Goal: Navigation & Orientation: Find specific page/section

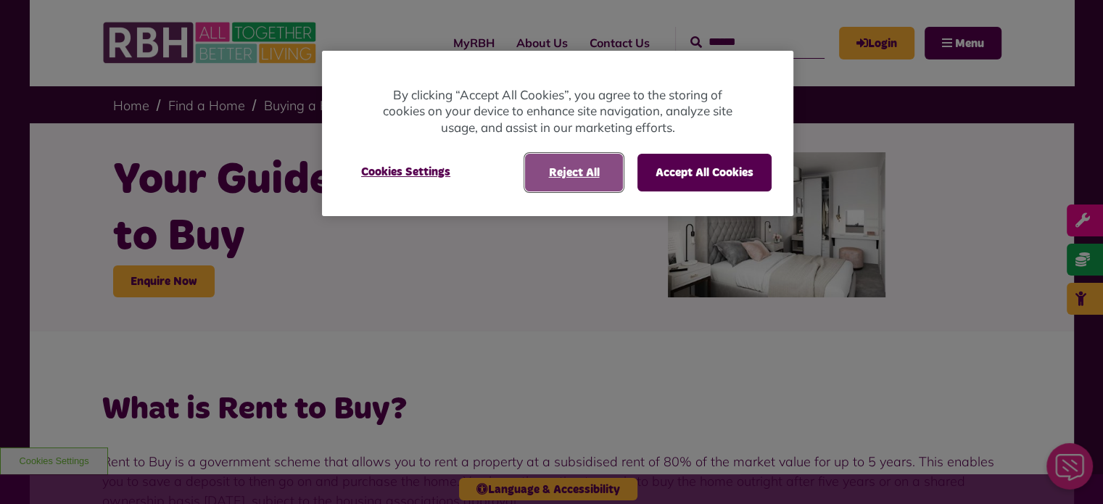
click at [564, 170] on button "Reject All" at bounding box center [574, 173] width 98 height 38
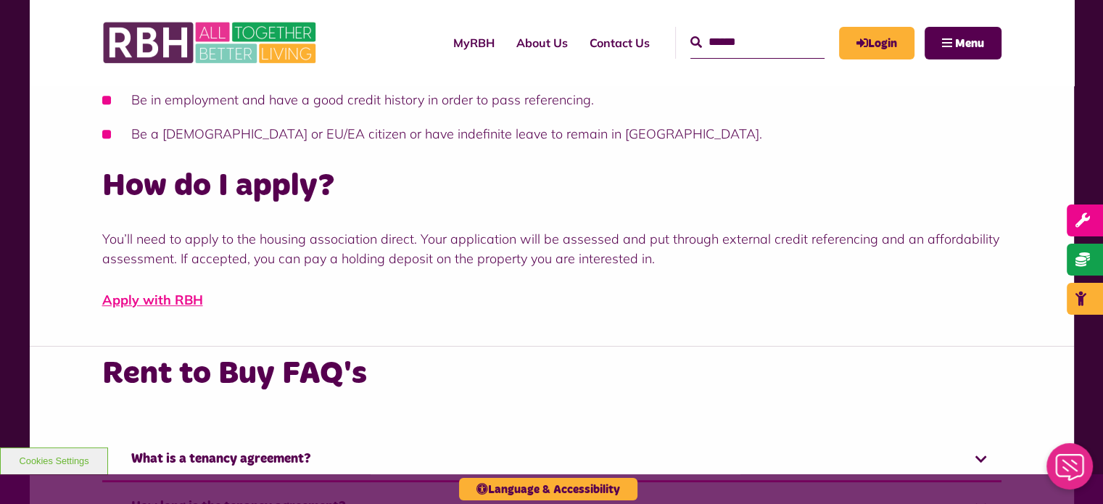
scroll to position [845, 0]
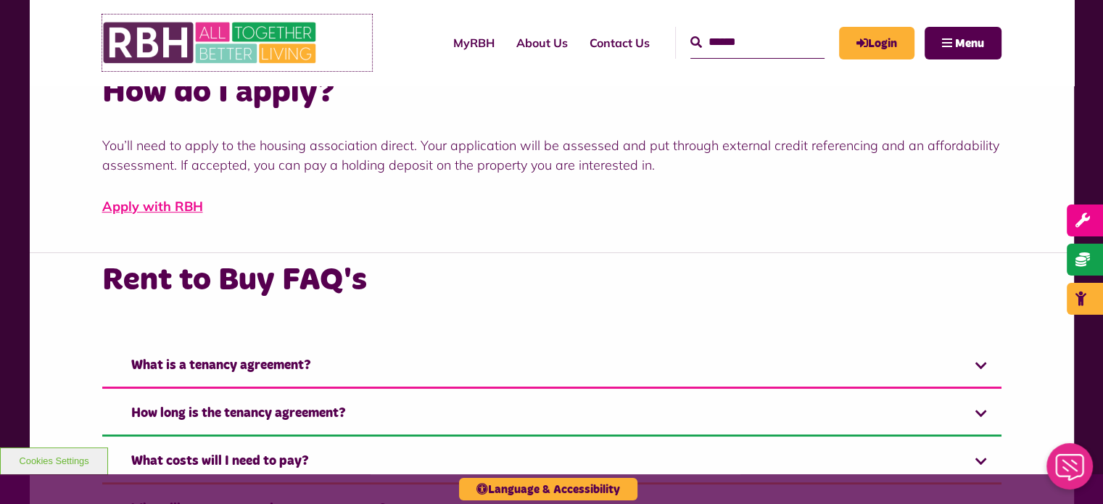
click at [244, 51] on img at bounding box center [211, 43] width 218 height 57
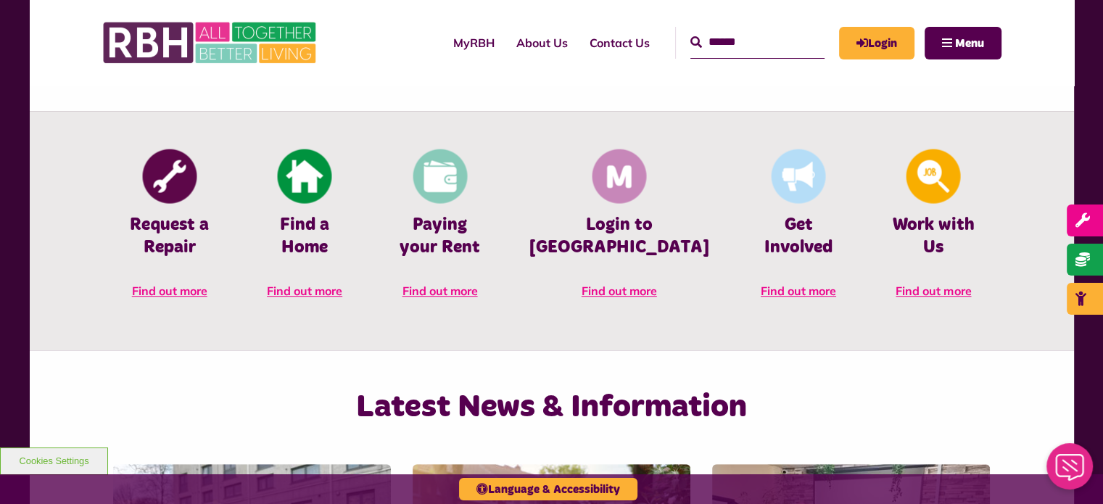
scroll to position [671, 0]
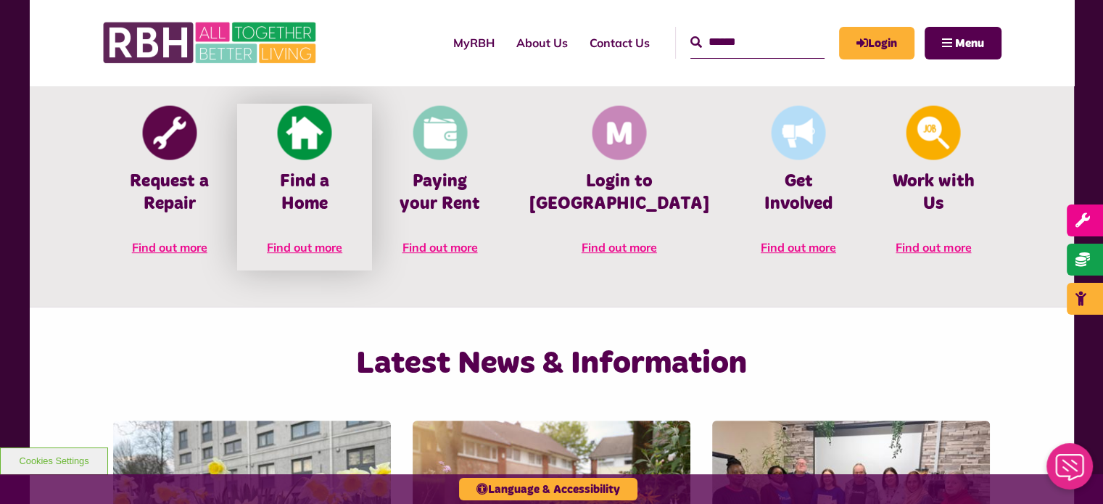
click at [342, 240] on span "Find out more" at bounding box center [304, 247] width 75 height 15
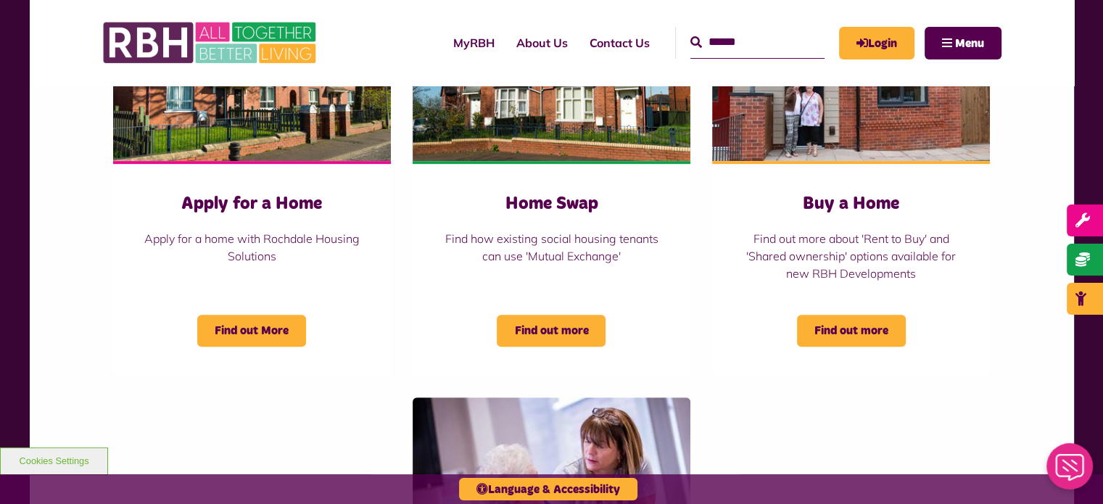
scroll to position [658, 0]
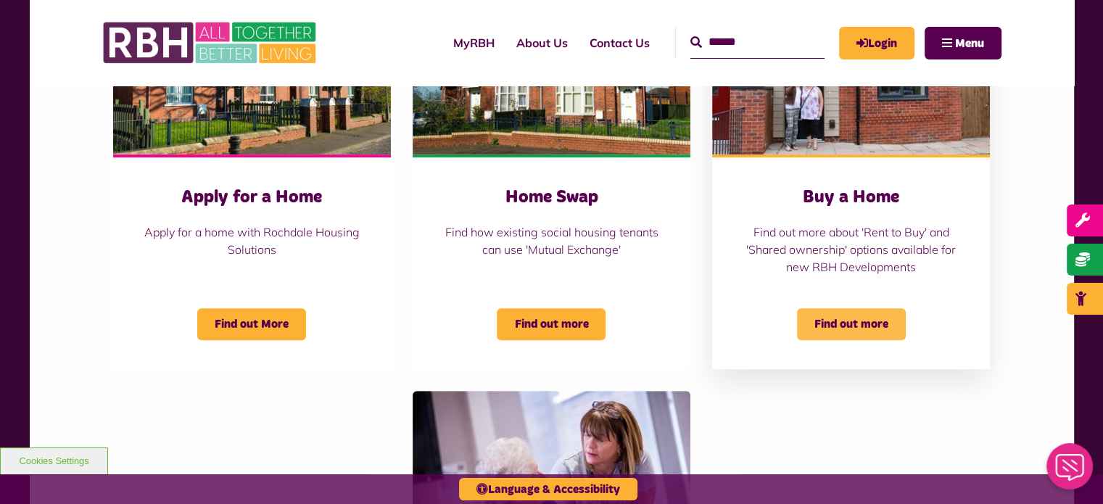
click at [847, 312] on span "Find out more" at bounding box center [851, 324] width 109 height 32
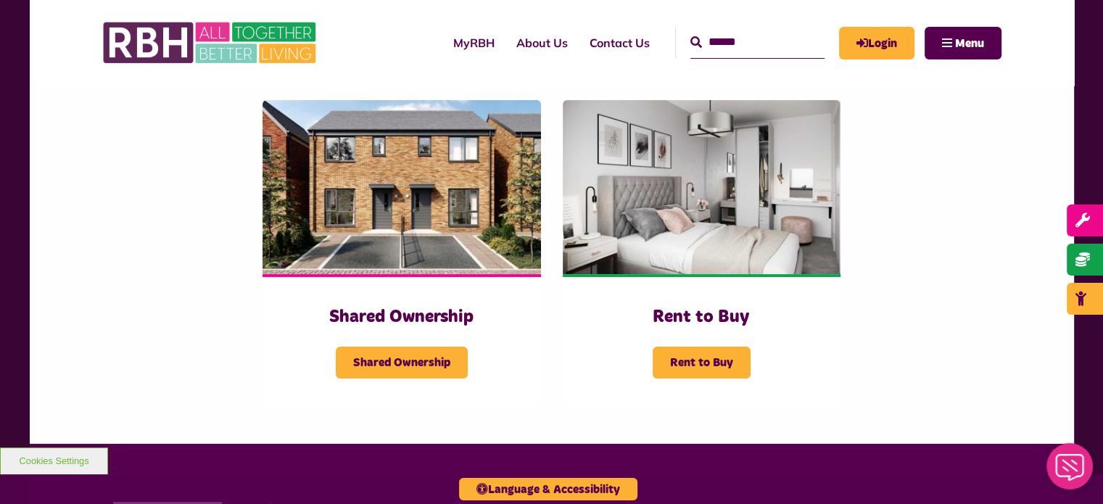
scroll to position [325, 0]
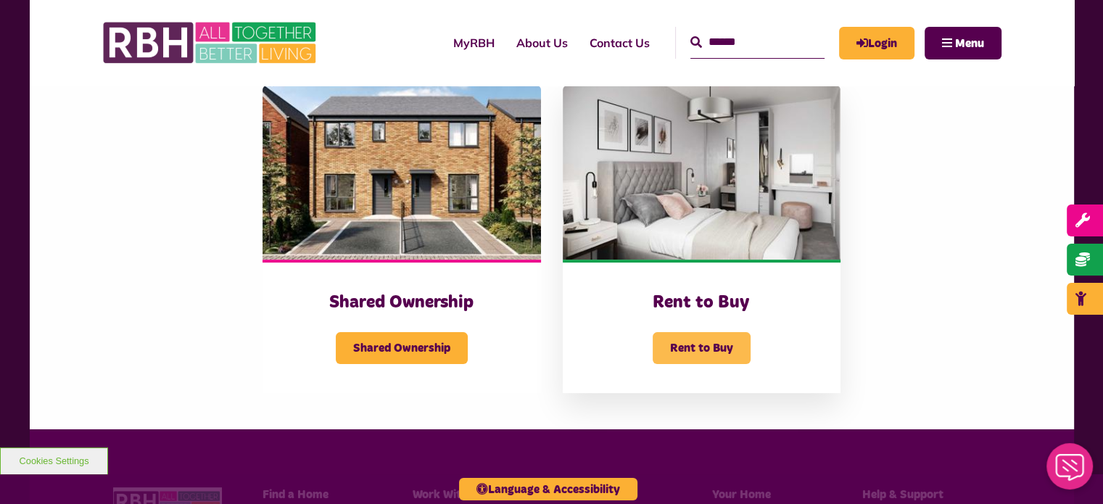
click at [705, 341] on span "Rent to Buy" at bounding box center [702, 348] width 98 height 32
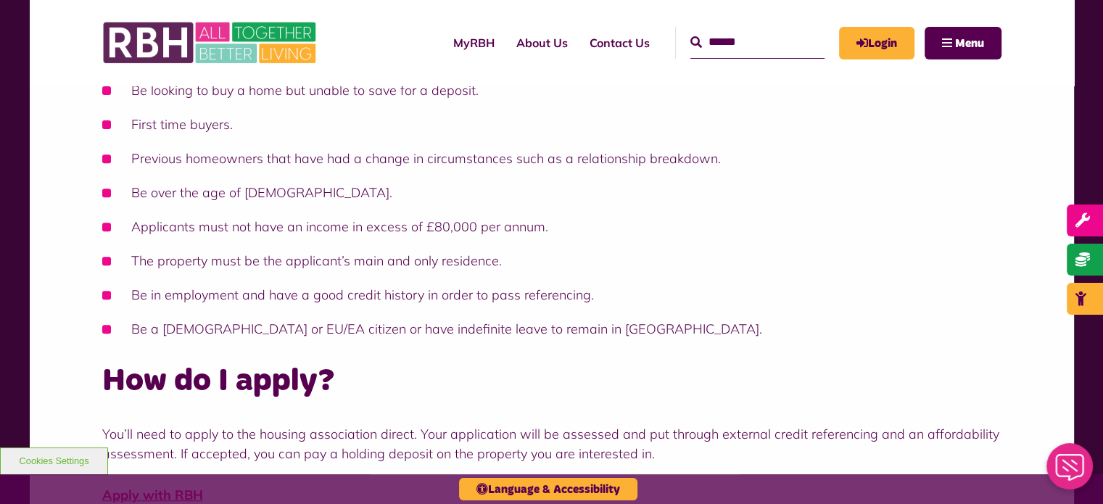
scroll to position [562, 0]
